Goal: Transaction & Acquisition: Subscribe to service/newsletter

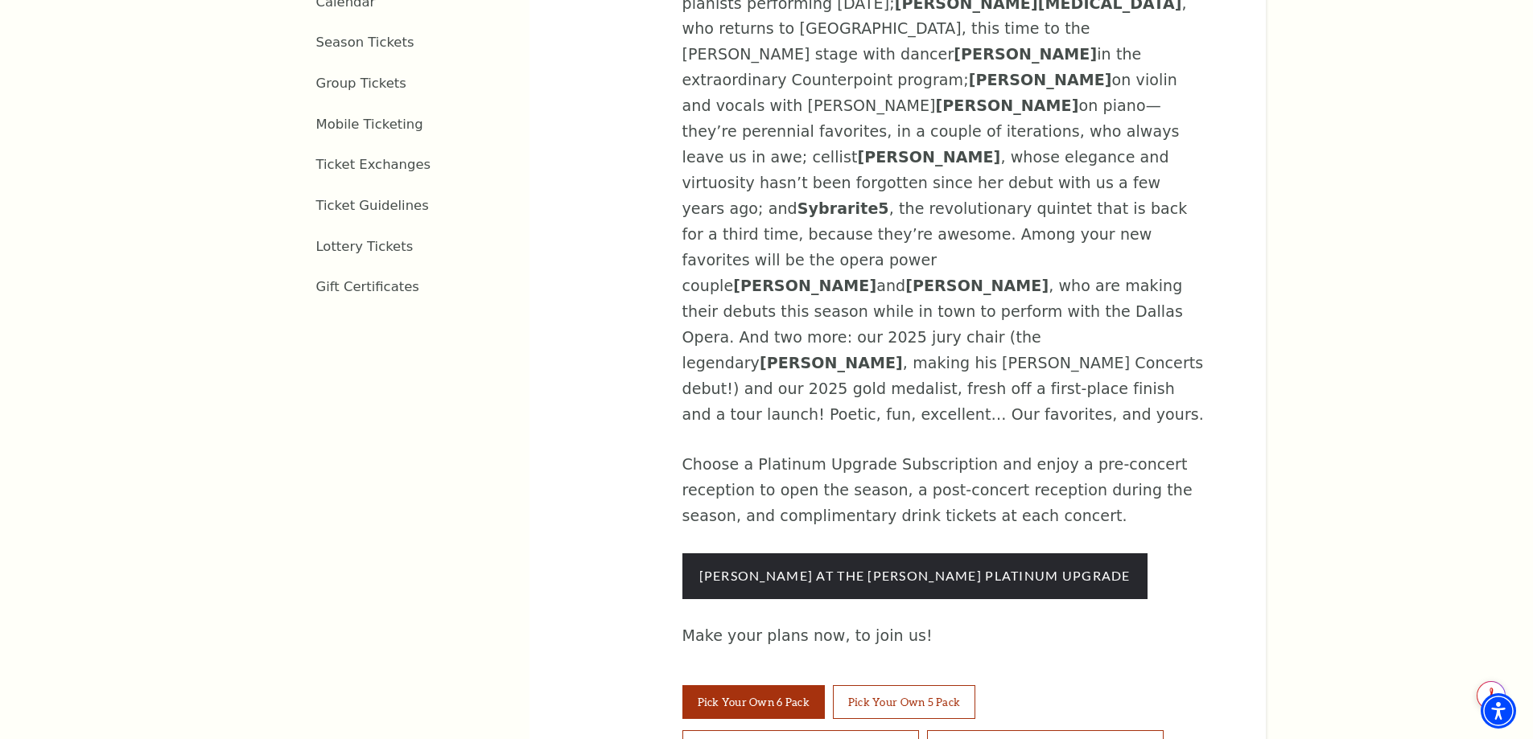
scroll to position [1126, 0]
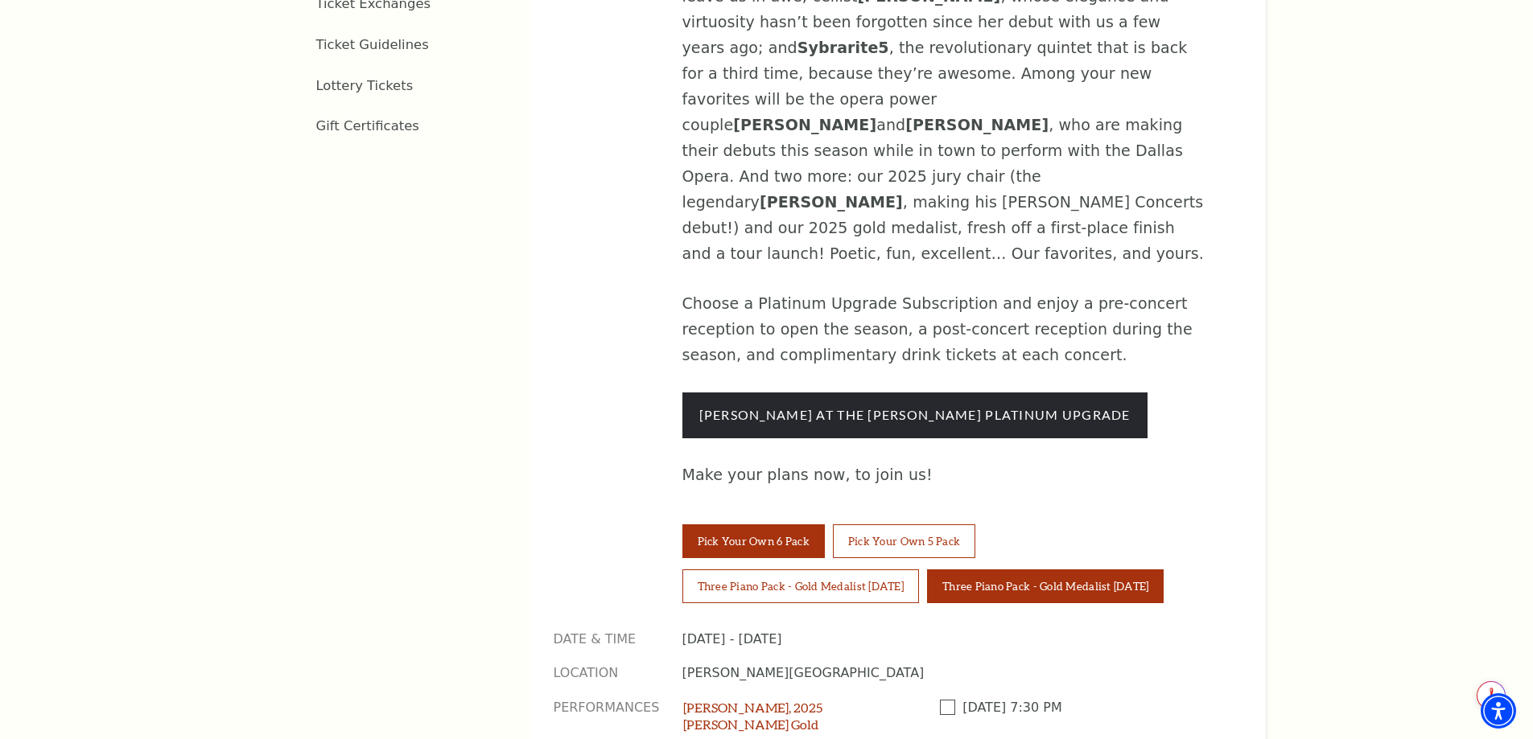
click at [1096, 570] on button "Three Piano Pack - Gold Medalist [DATE]" at bounding box center [1045, 587] width 237 height 34
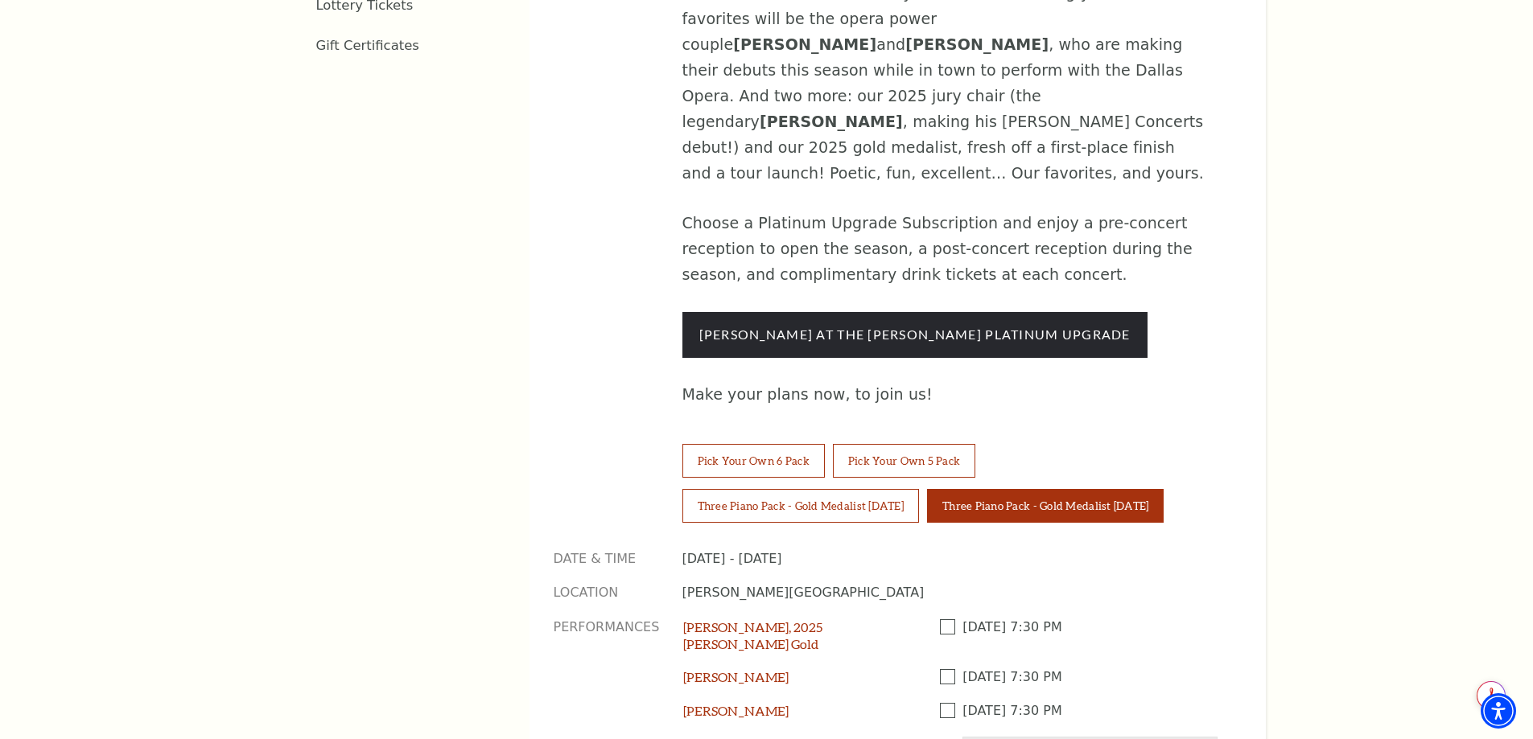
scroll to position [1287, 0]
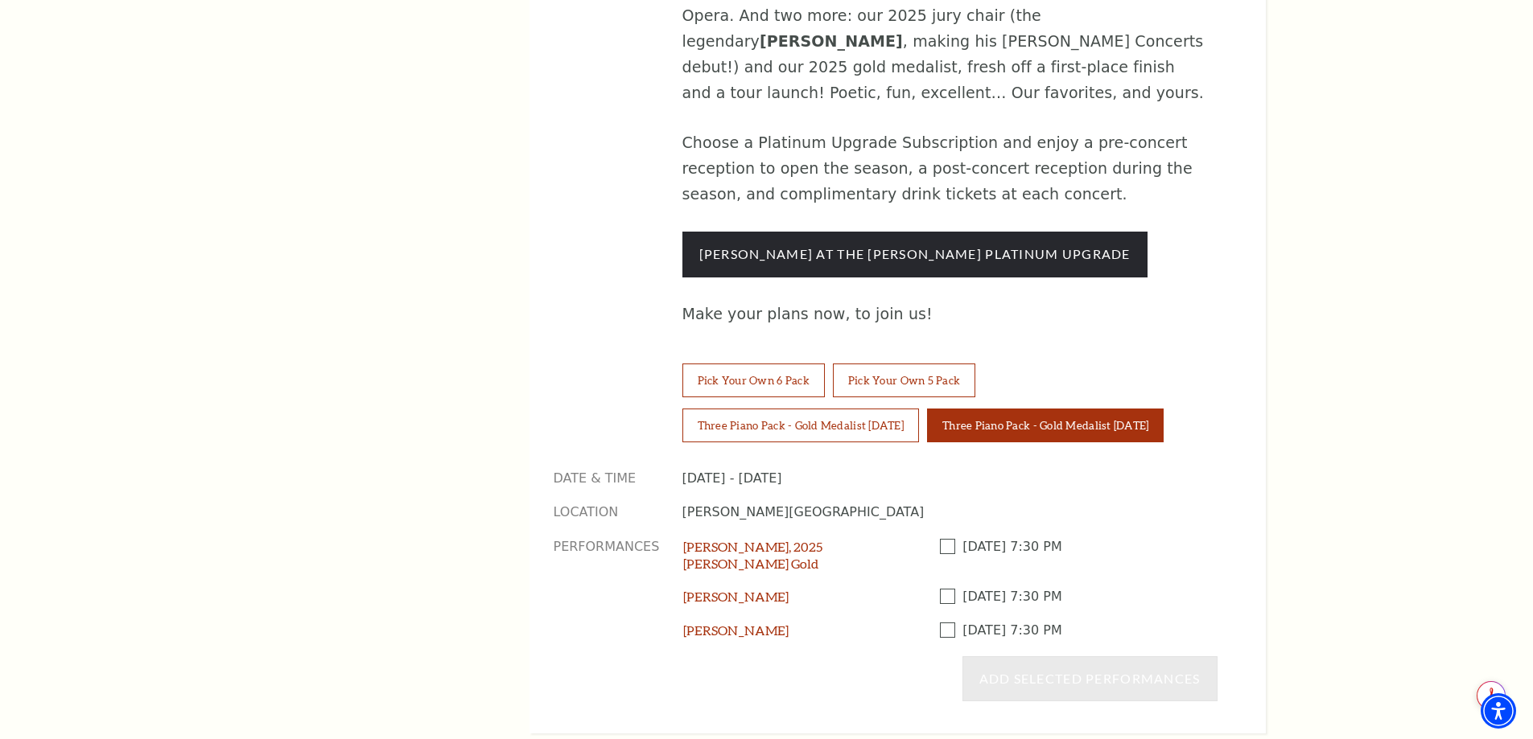
click at [569, 203] on div "[DATE]-[DATE] [PERSON_NAME] Concerts This season of [PERSON_NAME] Concerts has …" at bounding box center [897, 59] width 736 height 1349
click at [735, 364] on button "Pick Your Own 6 Pack" at bounding box center [753, 381] width 142 height 34
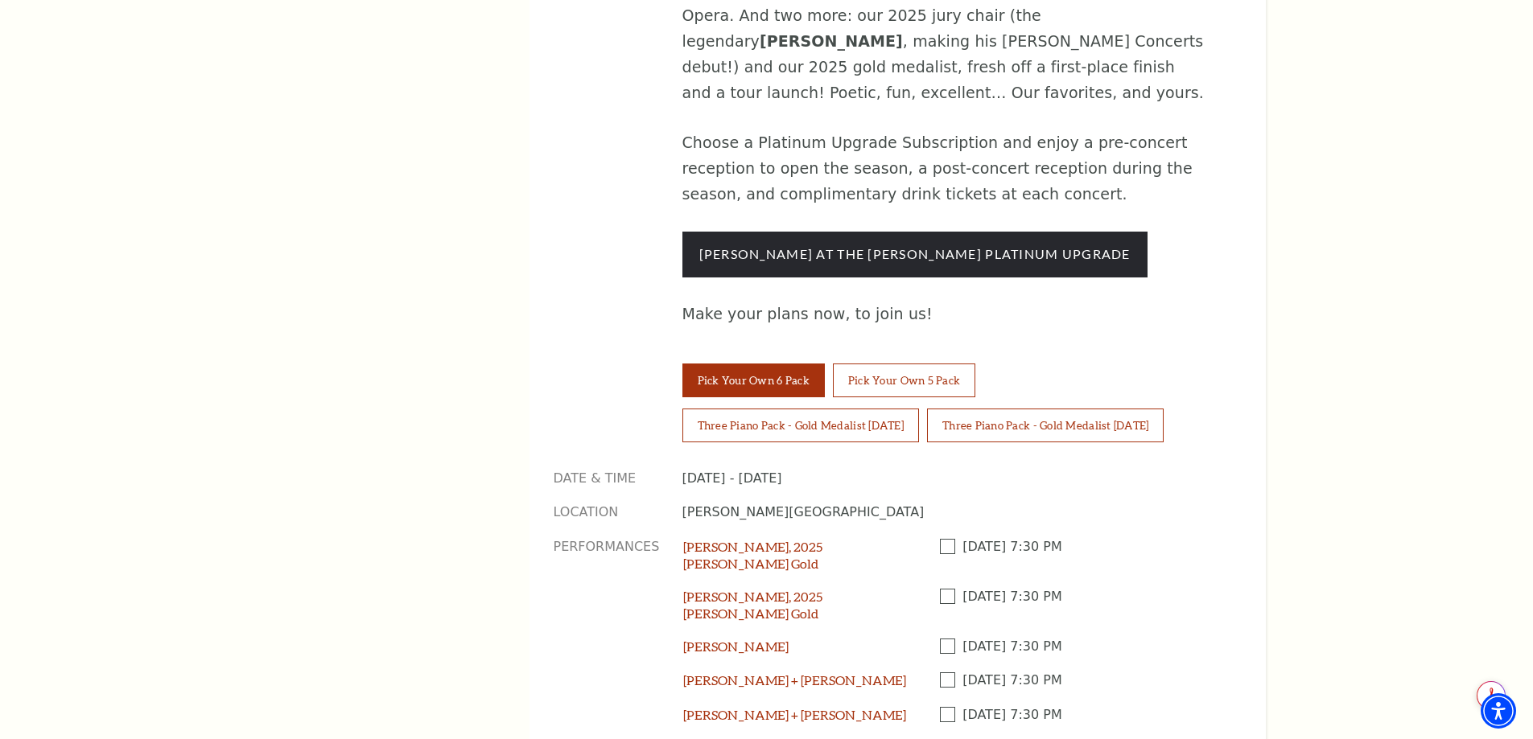
click at [949, 589] on span at bounding box center [951, 596] width 23 height 15
click at [0, 0] on input "Checkbox field" at bounding box center [0, 0] width 0 height 0
click at [951, 639] on span at bounding box center [951, 646] width 23 height 15
click at [0, 0] on input "Checkbox field" at bounding box center [0, 0] width 0 height 0
drag, startPoint x: 945, startPoint y: 492, endPoint x: 949, endPoint y: 506, distance: 15.0
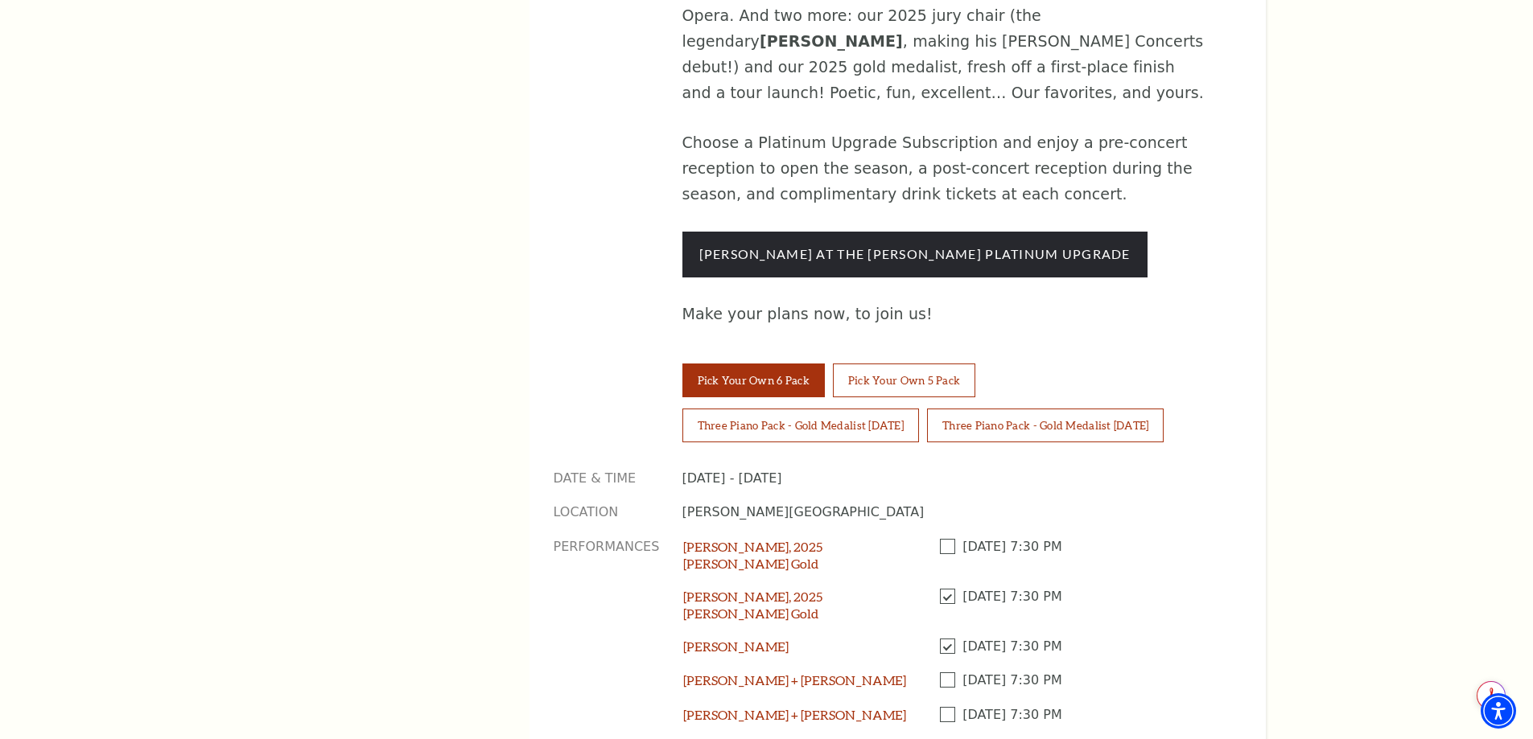
click at [946, 673] on span at bounding box center [951, 680] width 23 height 15
click at [0, 0] on input "Checkbox field" at bounding box center [0, 0] width 0 height 0
click at [947, 707] on span at bounding box center [951, 714] width 23 height 15
click at [0, 0] on input "Checkbox field" at bounding box center [0, 0] width 0 height 0
click at [945, 739] on span at bounding box center [951, 748] width 23 height 15
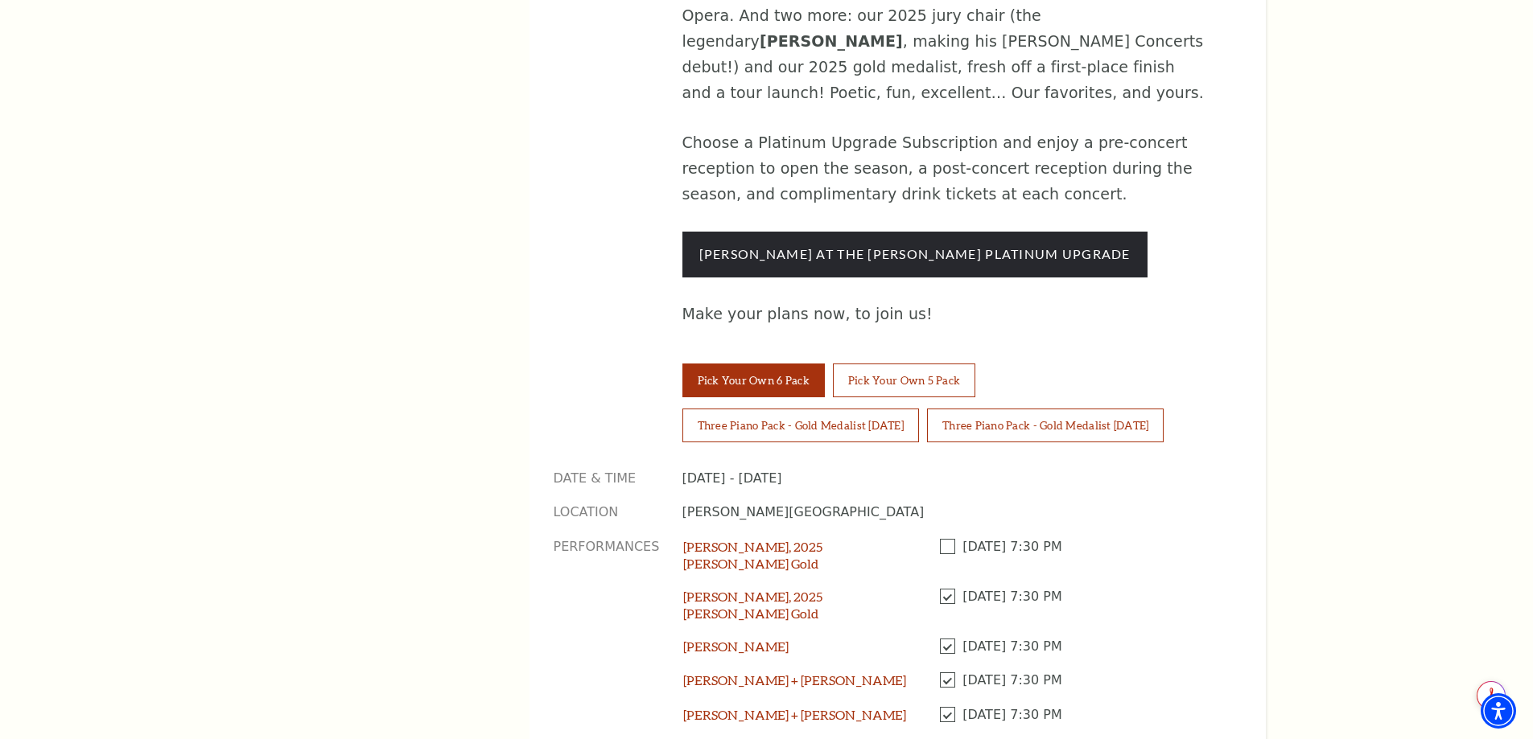
click at [0, 0] on input "Checkbox field" at bounding box center [0, 0] width 0 height 0
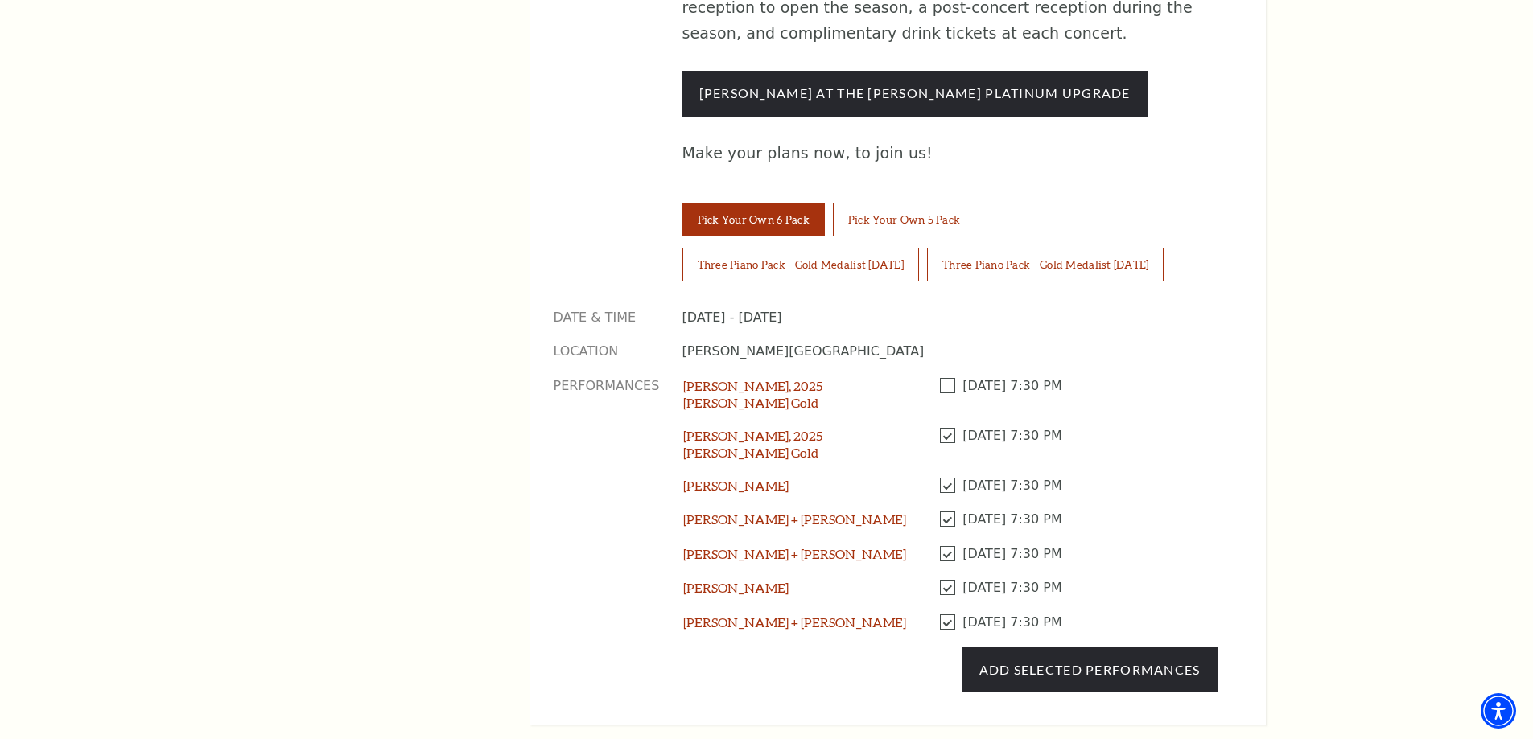
scroll to position [1529, 0]
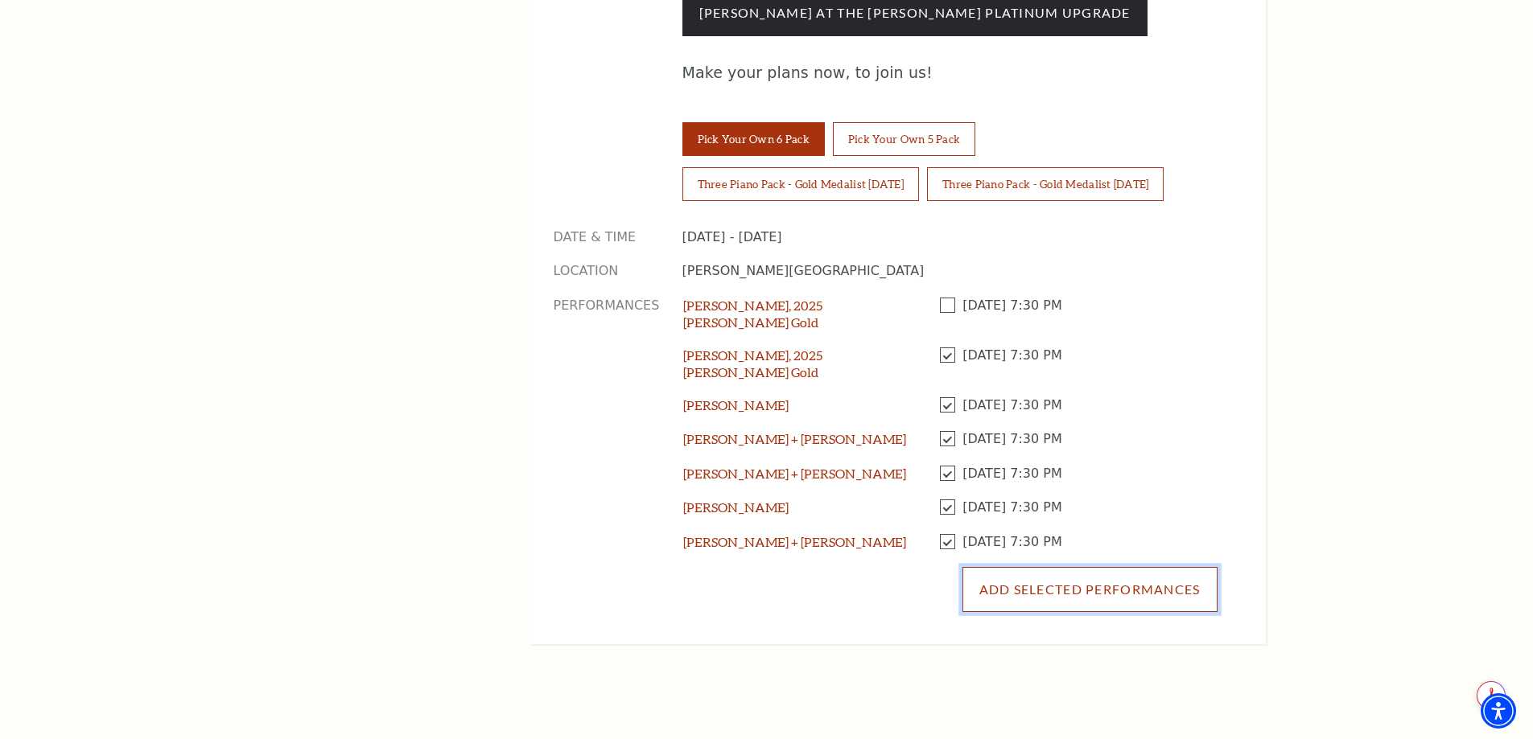
click at [1114, 567] on button "Add Selected Performances" at bounding box center [1089, 589] width 255 height 45
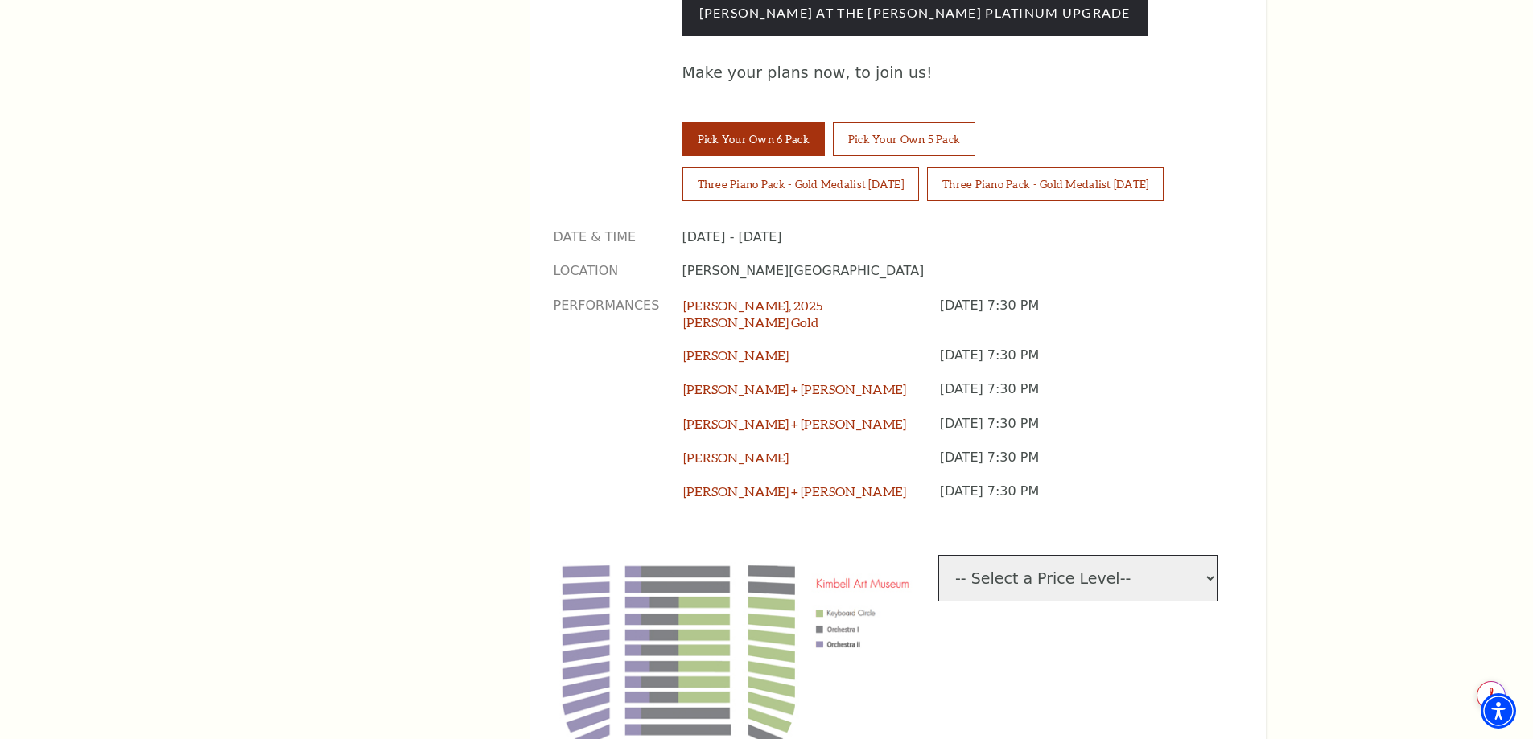
click at [1212, 555] on select "-- Select a Price Level-- $53.34 Keyboard Circle $38.34 Orchestra I $21.68 Orch…" at bounding box center [1077, 578] width 279 height 47
select select "[object Object]"
click at [938, 555] on select "-- Select a Price Level-- $53.34 Keyboard Circle $38.34 Orchestra I $21.68 Orch…" at bounding box center [1077, 578] width 279 height 47
select select "2"
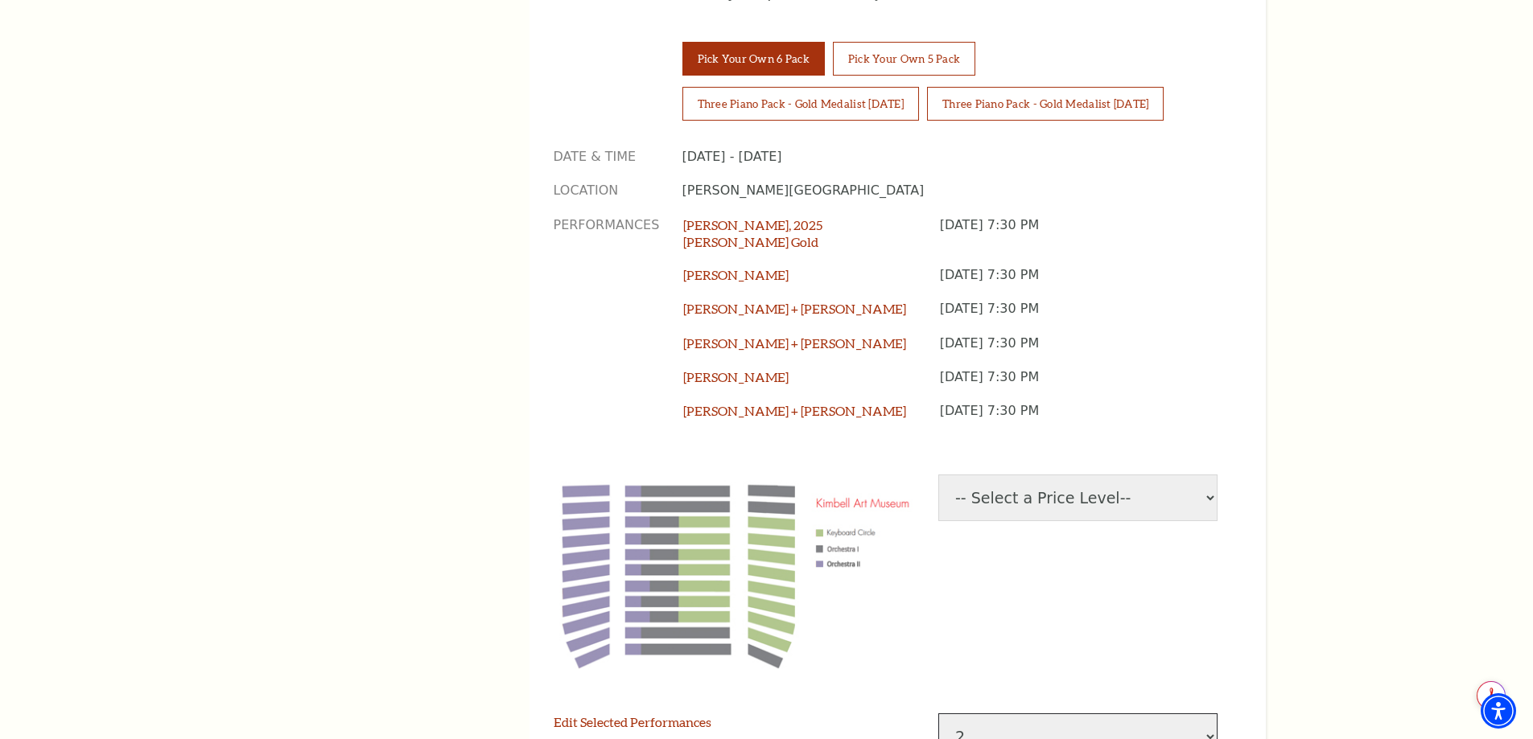
scroll to position [1850, 0]
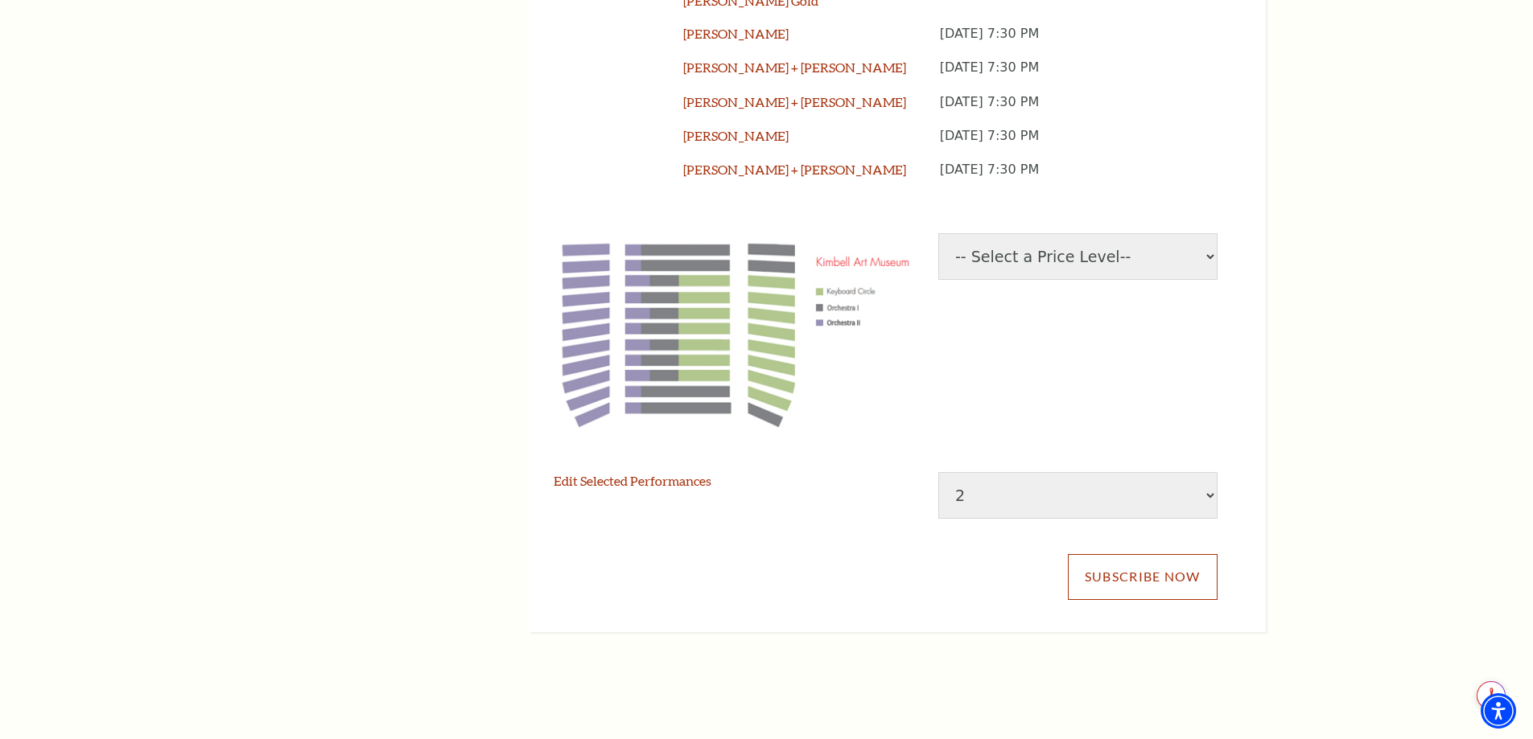
click at [1113, 554] on link "Subscribe Now" at bounding box center [1143, 576] width 150 height 45
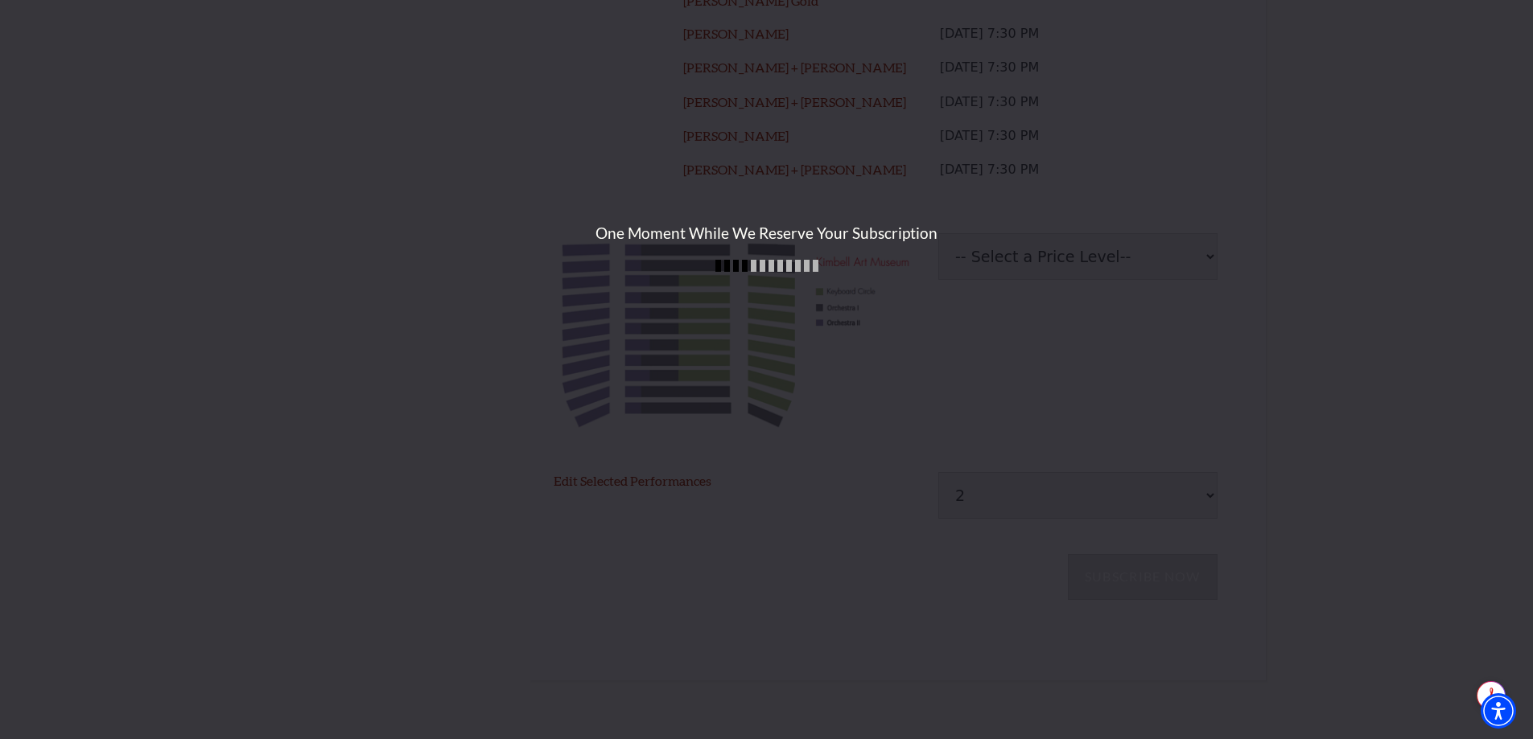
scroll to position [1848, 0]
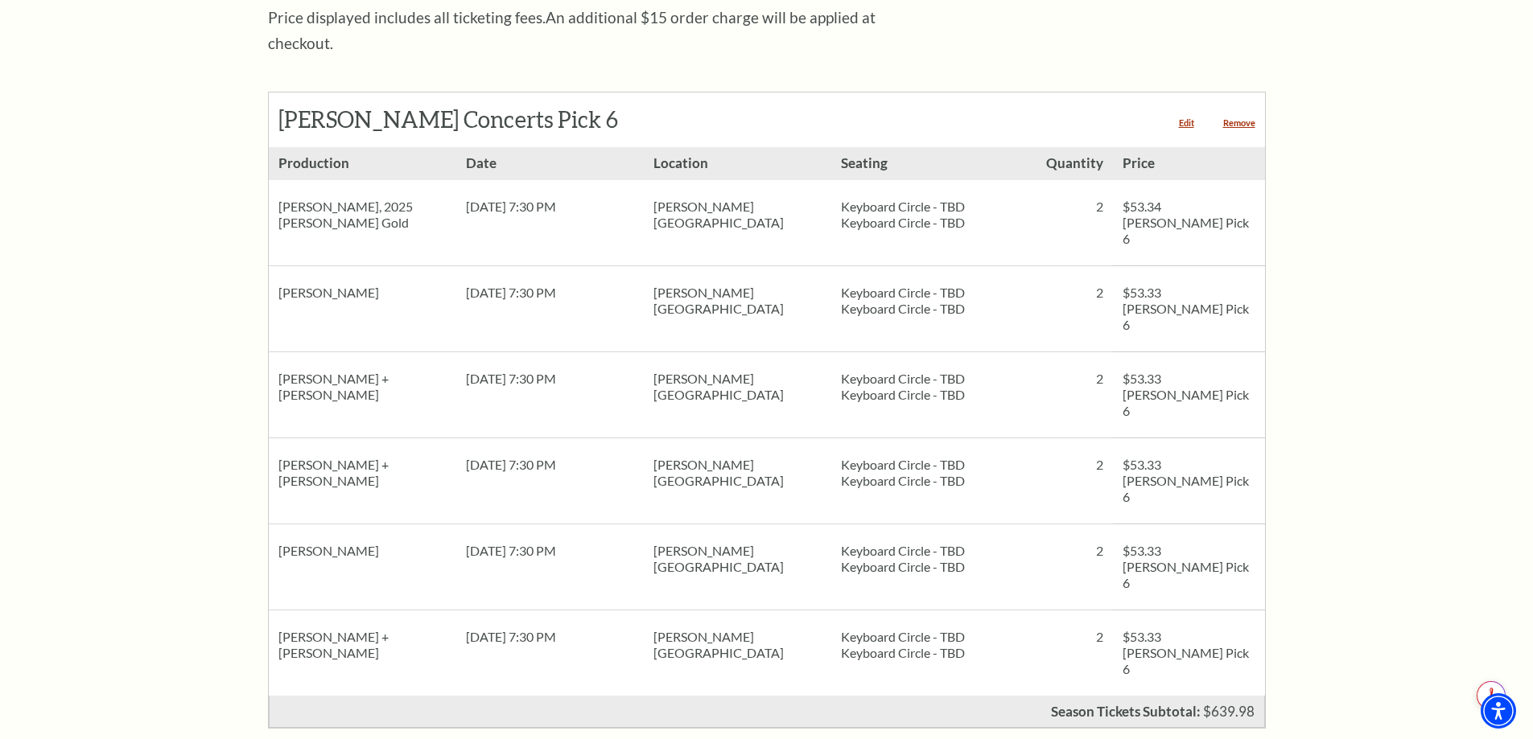
scroll to position [563, 0]
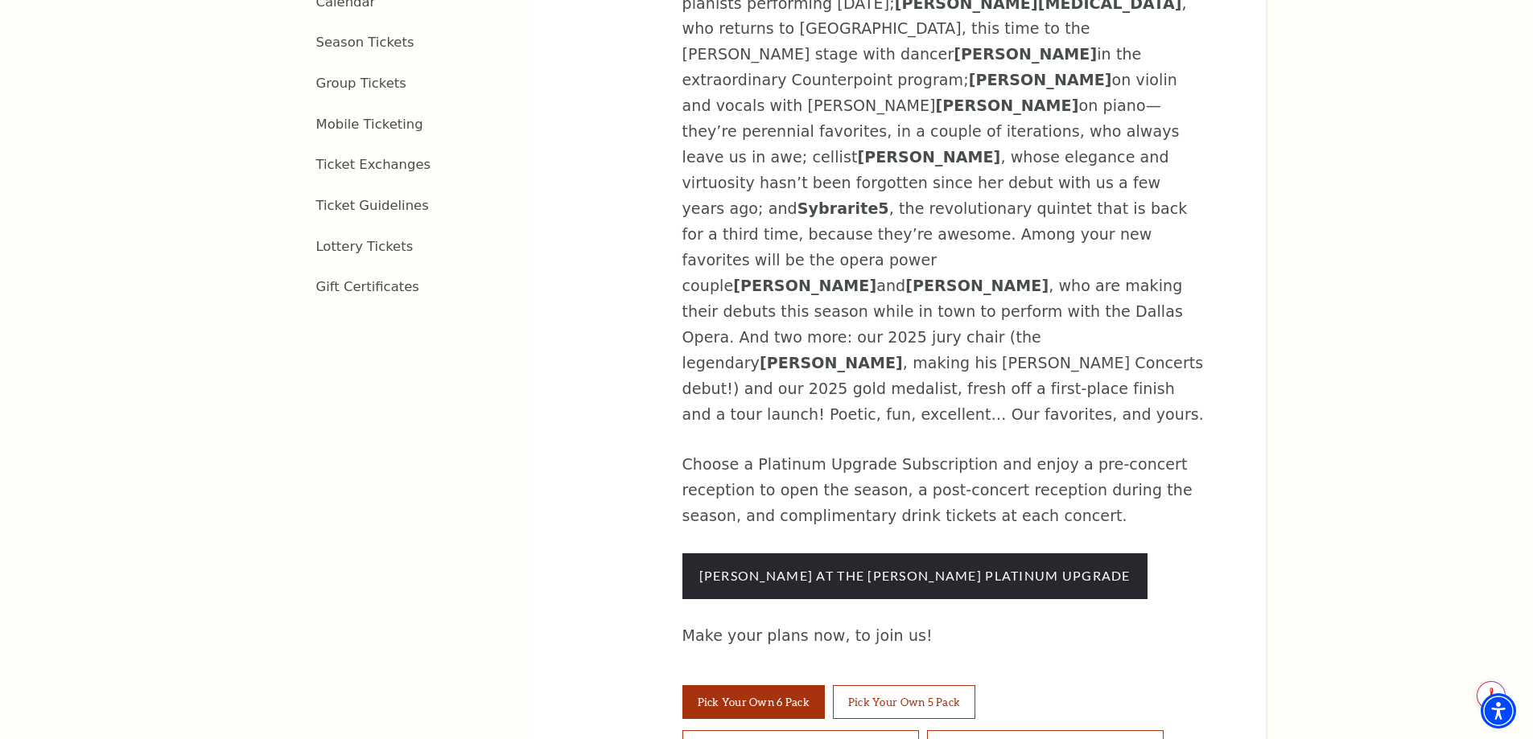
scroll to position [644, 0]
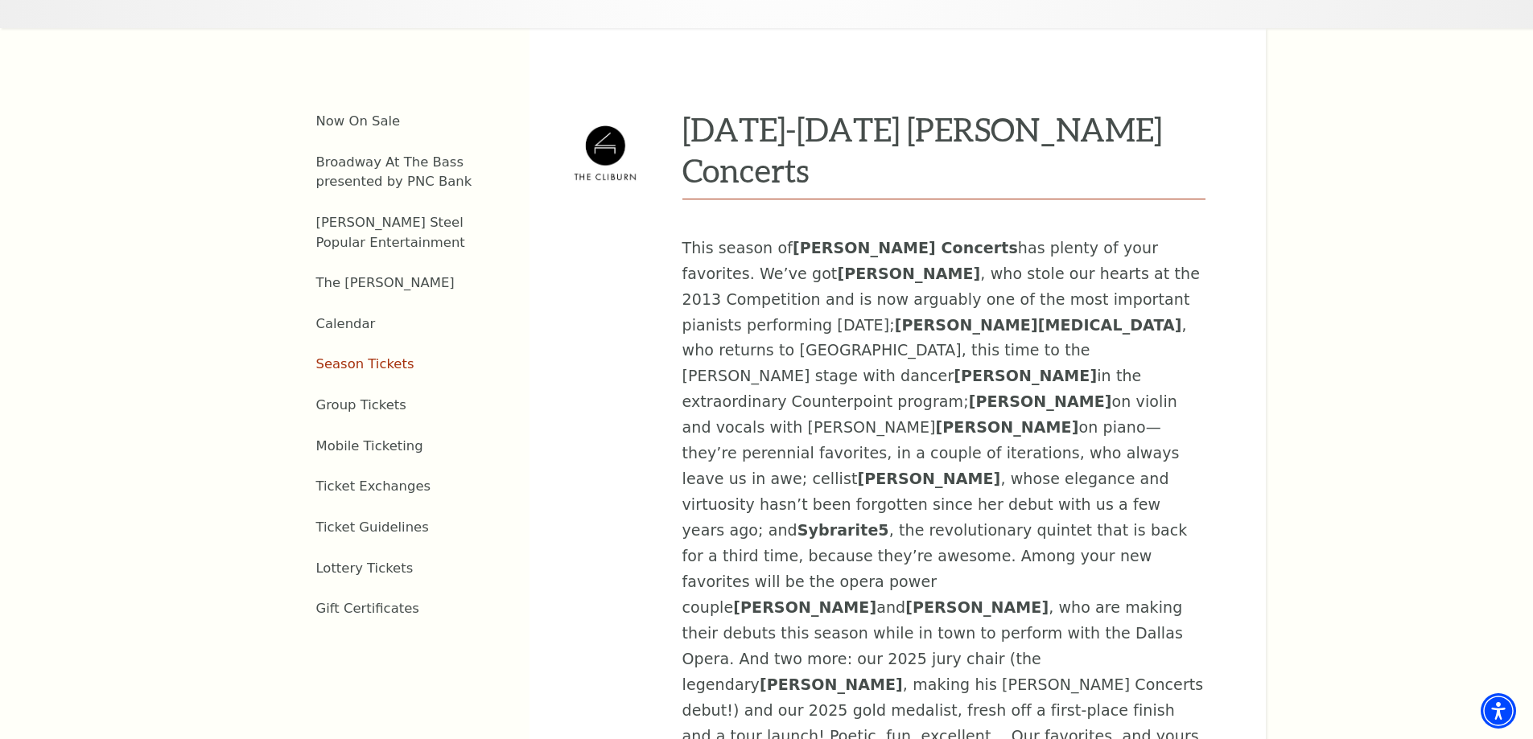
click at [385, 356] on link "Season Tickets" at bounding box center [365, 363] width 98 height 15
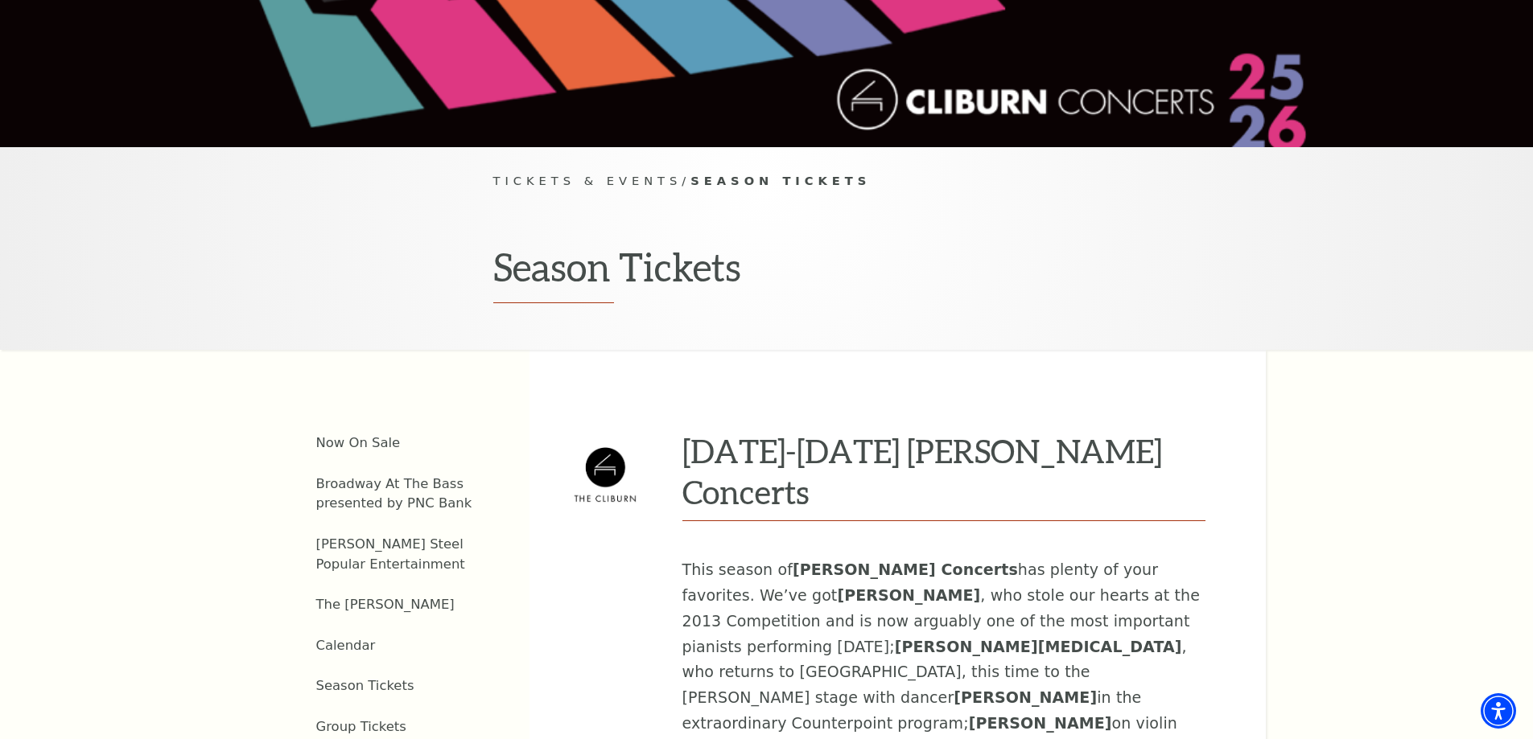
scroll to position [0, 0]
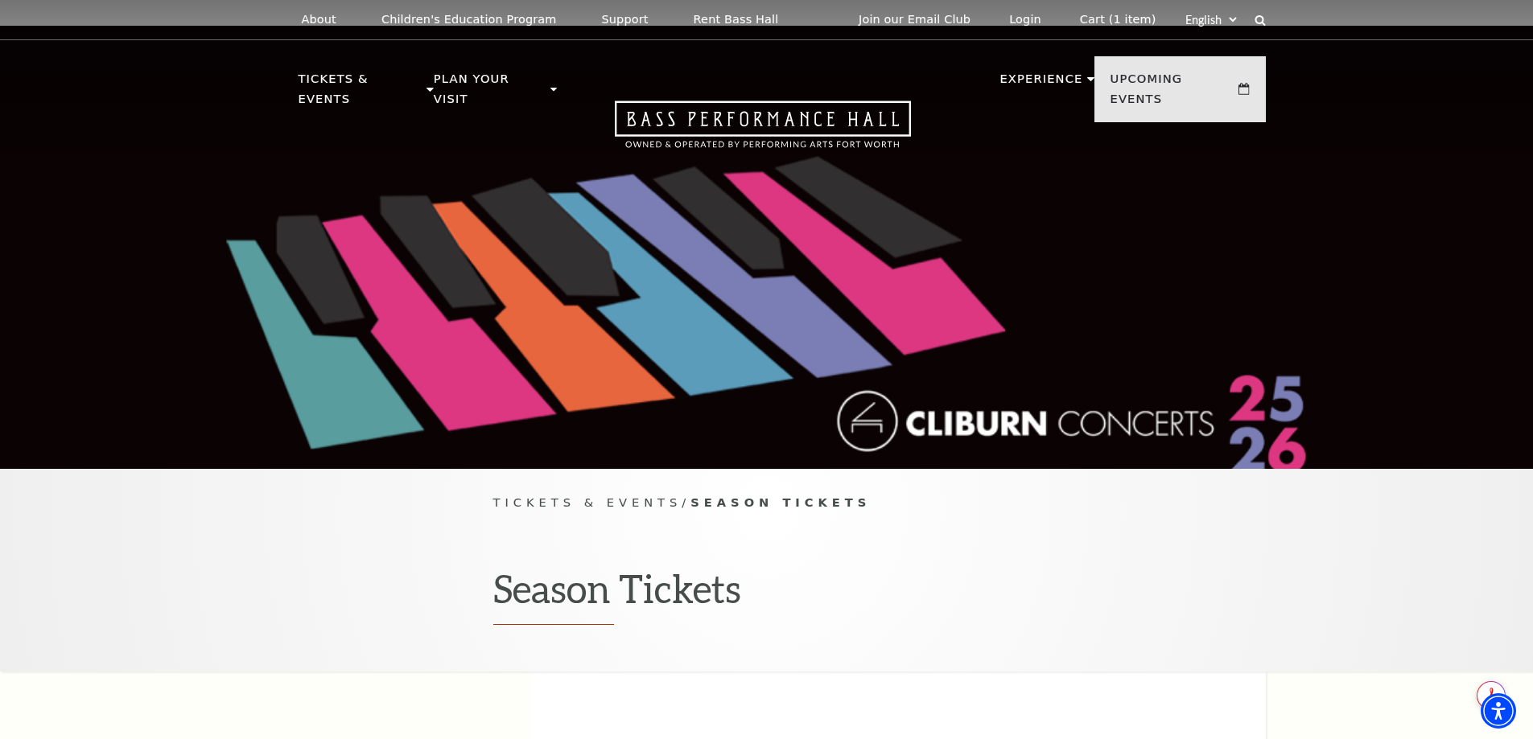
click at [615, 496] on span "Tickets & Events" at bounding box center [587, 503] width 189 height 14
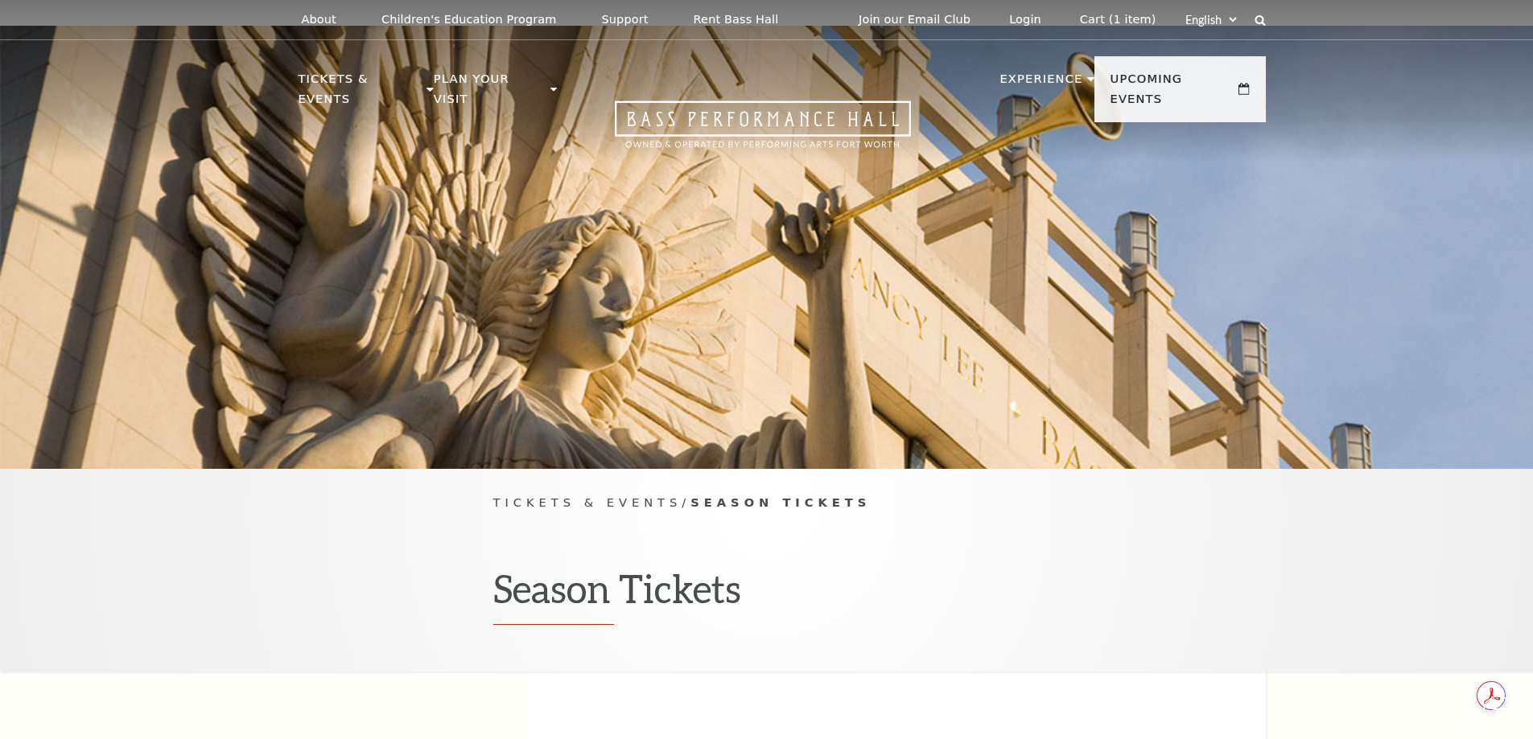
click at [364, 345] on div at bounding box center [766, 247] width 1533 height 443
